Goal: Task Accomplishment & Management: Manage account settings

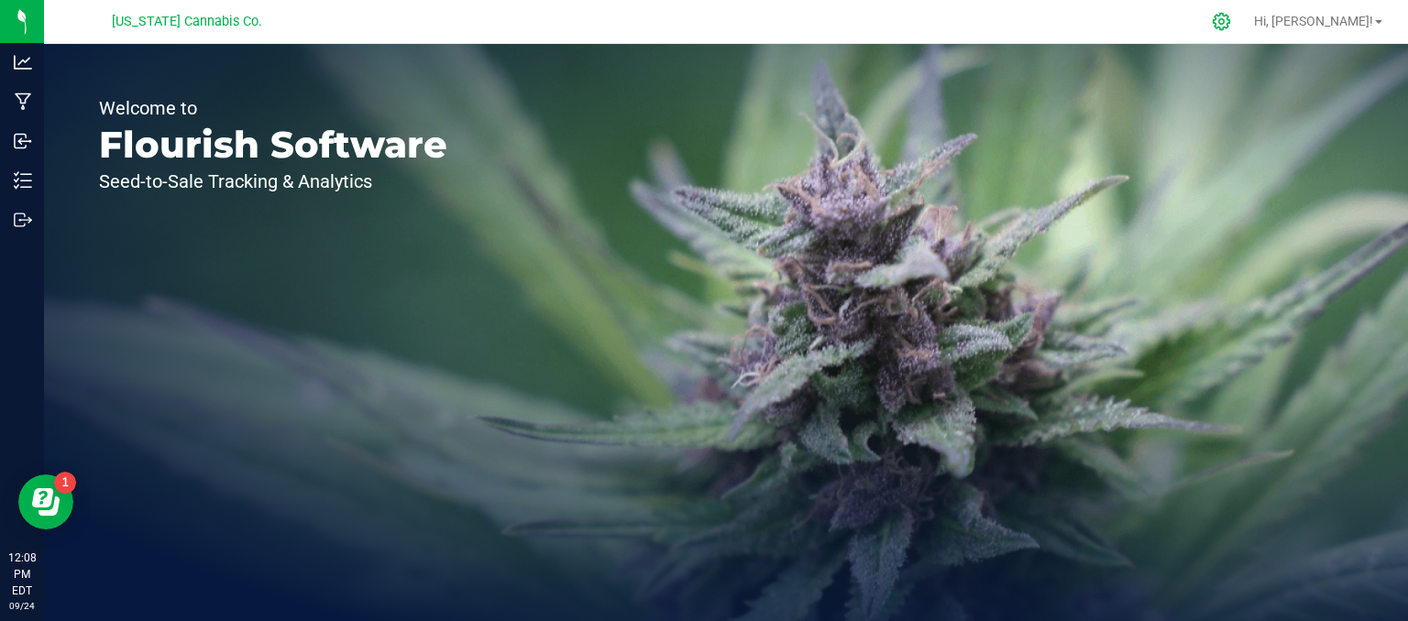
click at [1231, 25] on icon at bounding box center [1220, 21] width 19 height 19
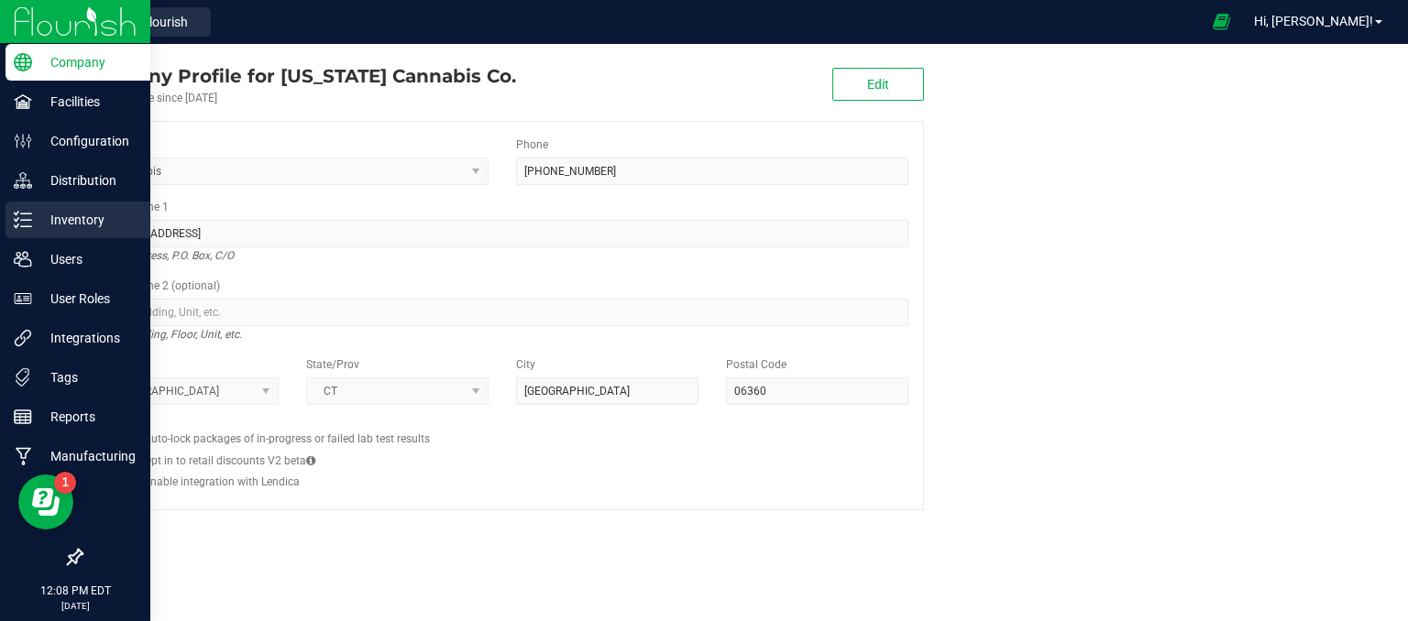
click at [62, 217] on p "Inventory" at bounding box center [87, 220] width 110 height 22
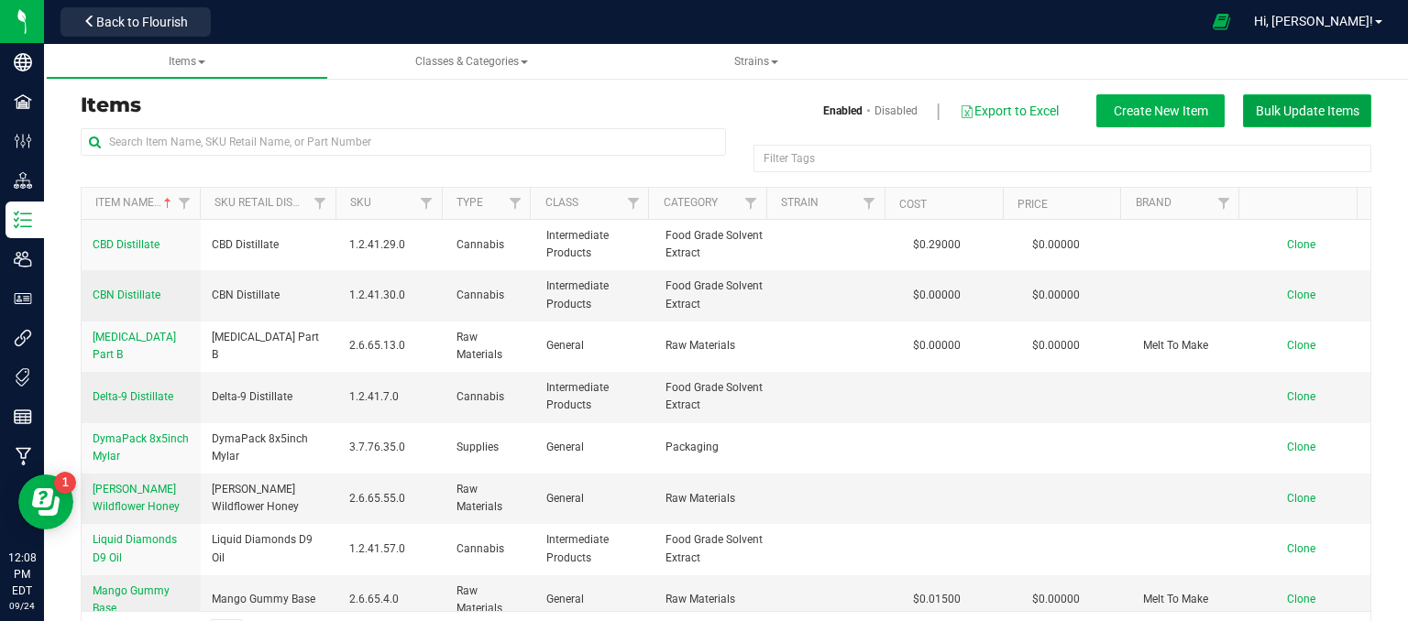
click at [1274, 114] on span "Bulk Update Items" at bounding box center [1307, 111] width 104 height 15
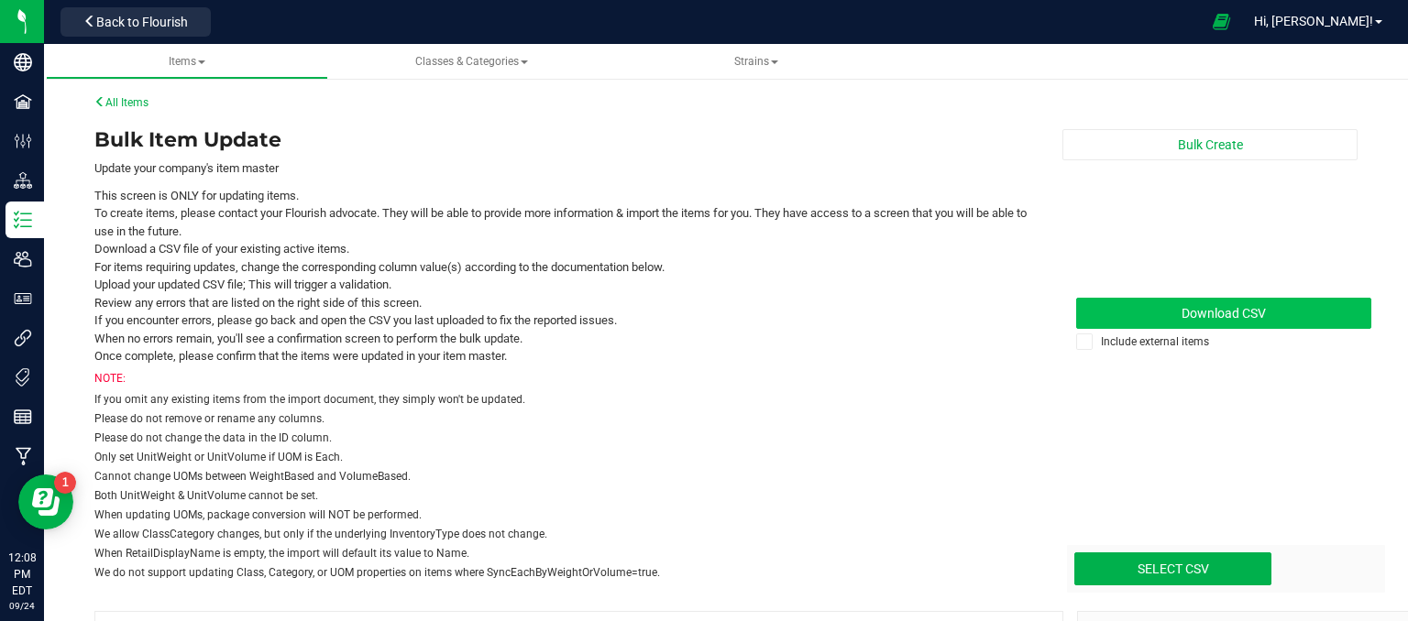
click at [1244, 316] on span "Download CSV" at bounding box center [1223, 313] width 84 height 15
click at [1359, 19] on span "Hi, [PERSON_NAME]!" at bounding box center [1313, 21] width 119 height 15
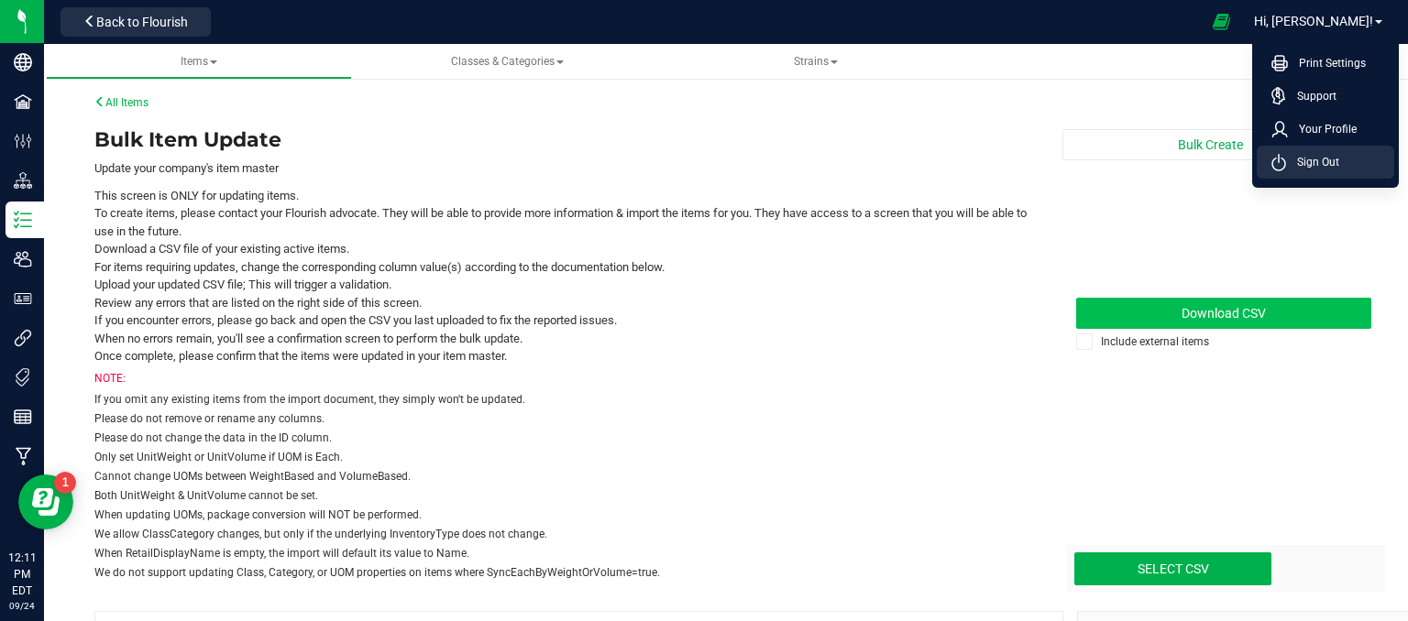
click at [1347, 162] on li "Sign Out" at bounding box center [1324, 162] width 137 height 33
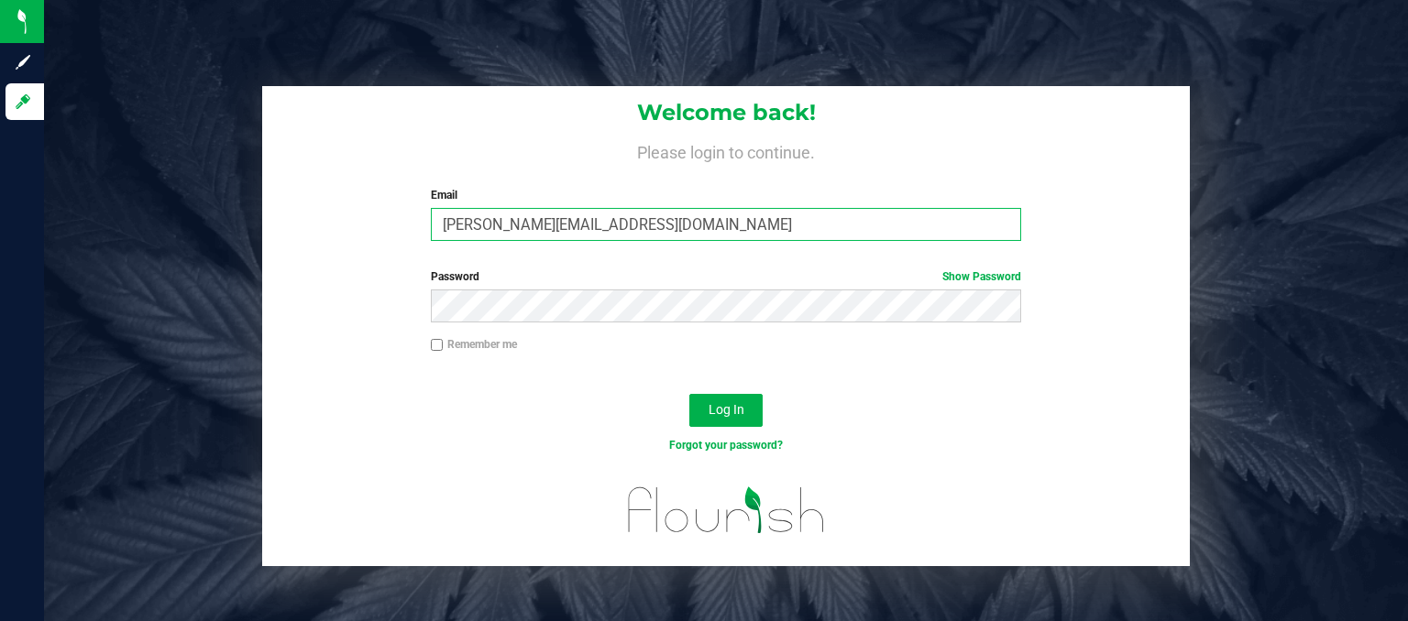
click at [974, 228] on input "[PERSON_NAME][EMAIL_ADDRESS][DOMAIN_NAME]" at bounding box center [726, 224] width 591 height 33
type input "[PERSON_NAME][EMAIL_ADDRESS][DOMAIN_NAME]"
click at [731, 409] on span "Log In" at bounding box center [726, 409] width 36 height 15
